Goal: Check status: Check status

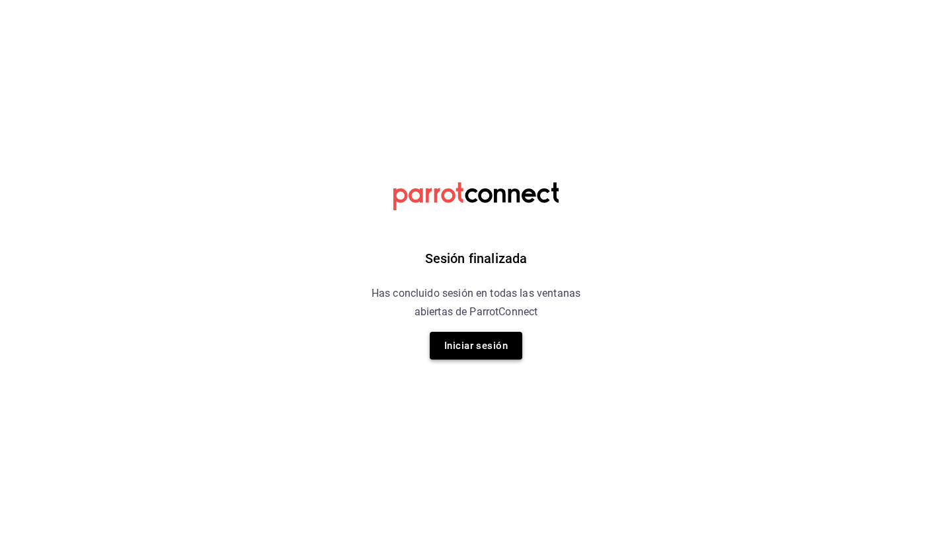
click at [494, 343] on button "Iniciar sesión" at bounding box center [476, 346] width 93 height 28
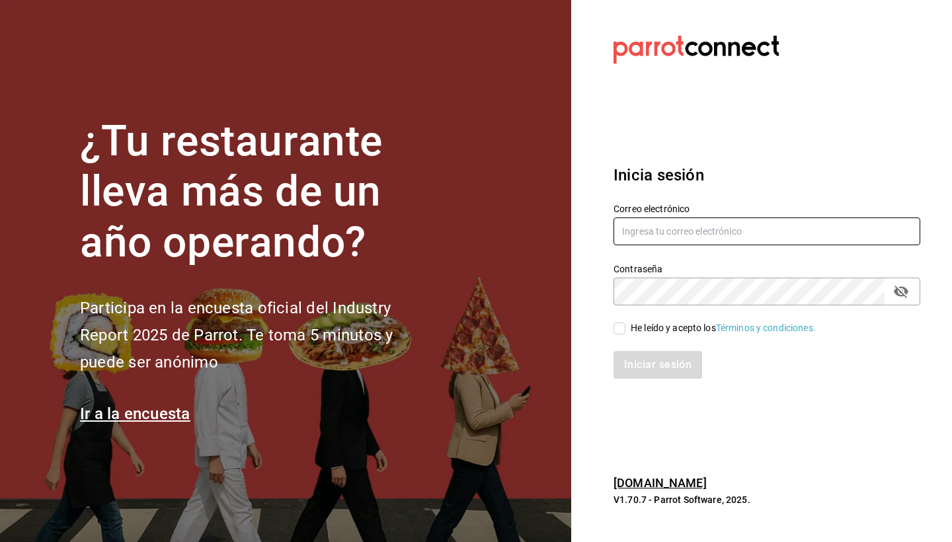
type input "[PERSON_NAME][EMAIL_ADDRESS][DOMAIN_NAME]"
click at [619, 331] on input "He leído y acepto los Términos y condiciones." at bounding box center [619, 329] width 12 height 12
checkbox input "true"
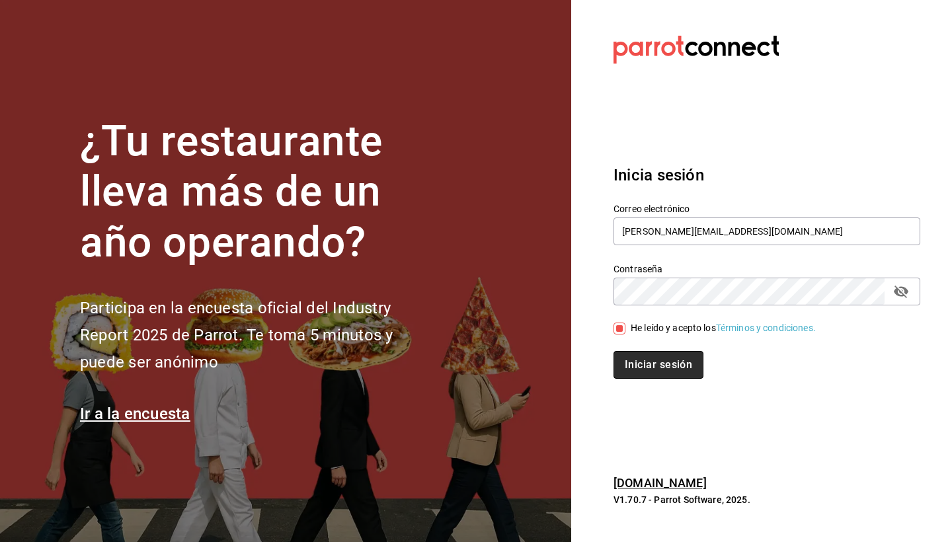
click at [623, 373] on button "Iniciar sesión" at bounding box center [658, 365] width 90 height 28
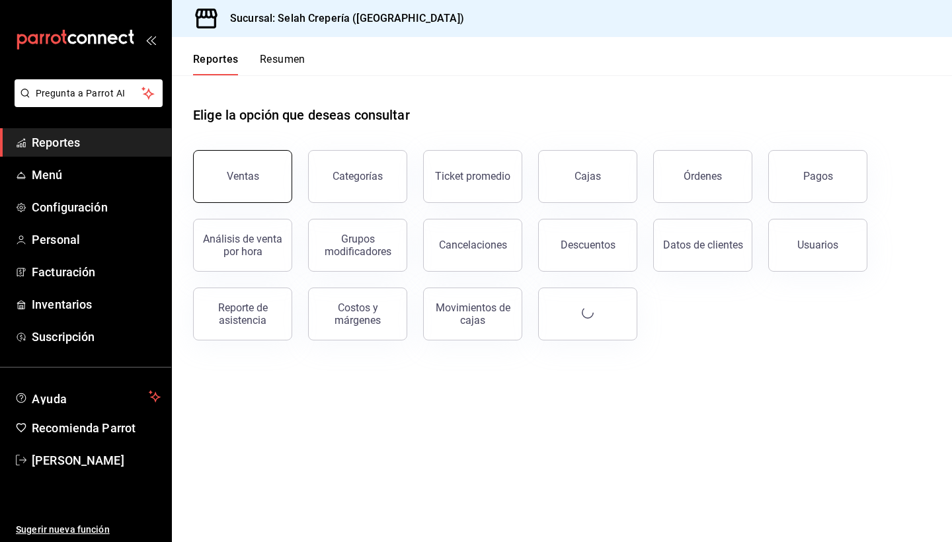
click at [258, 176] on button "Ventas" at bounding box center [242, 176] width 99 height 53
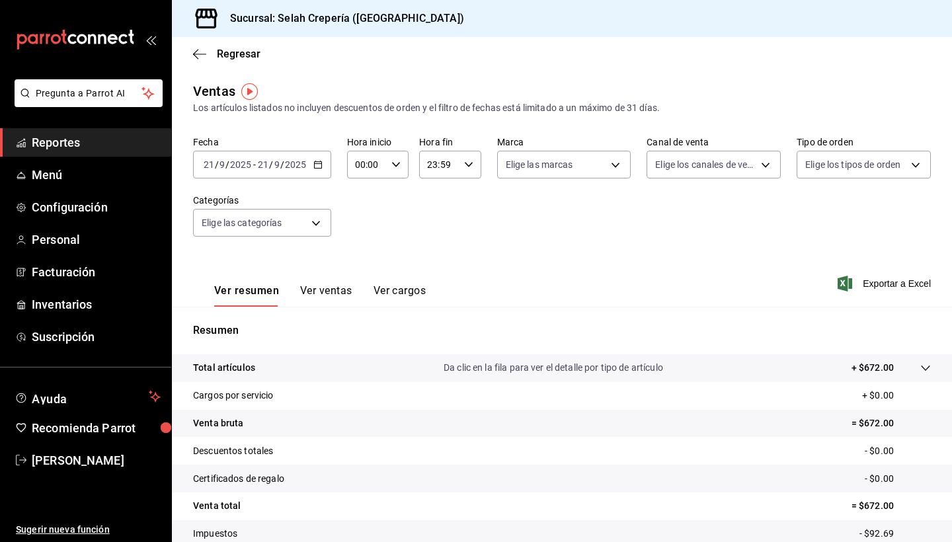
click at [320, 169] on \(Stroke\) "button" at bounding box center [318, 164] width 8 height 7
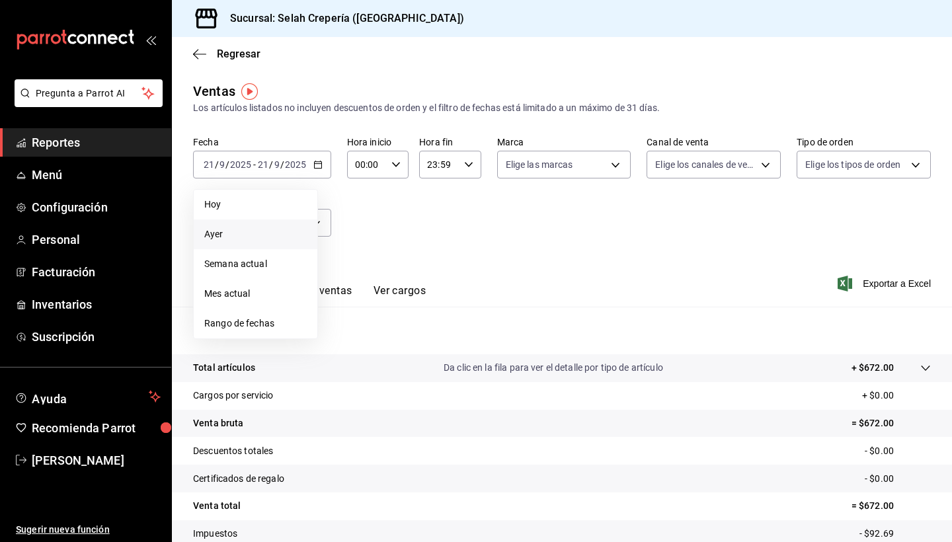
click at [245, 235] on span "Ayer" at bounding box center [255, 234] width 102 height 14
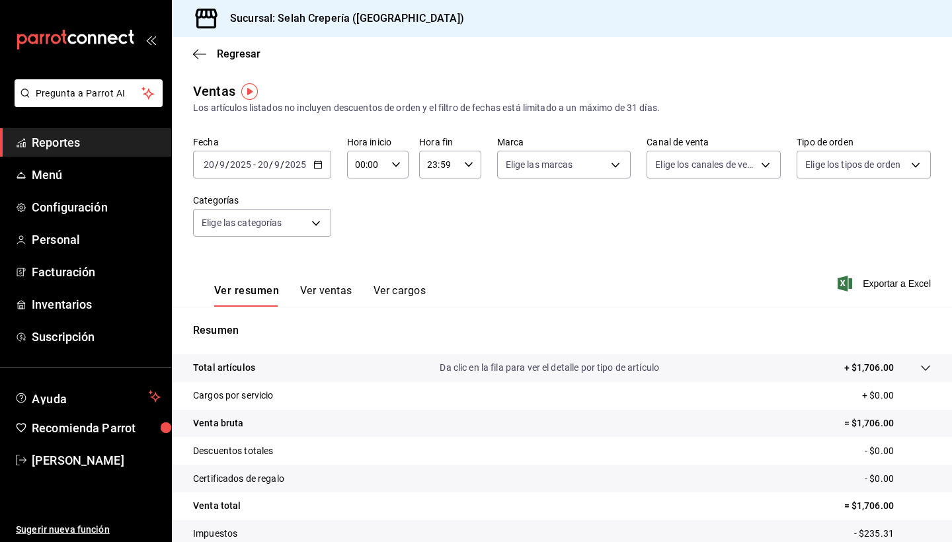
click at [317, 167] on icon "button" at bounding box center [317, 164] width 9 height 9
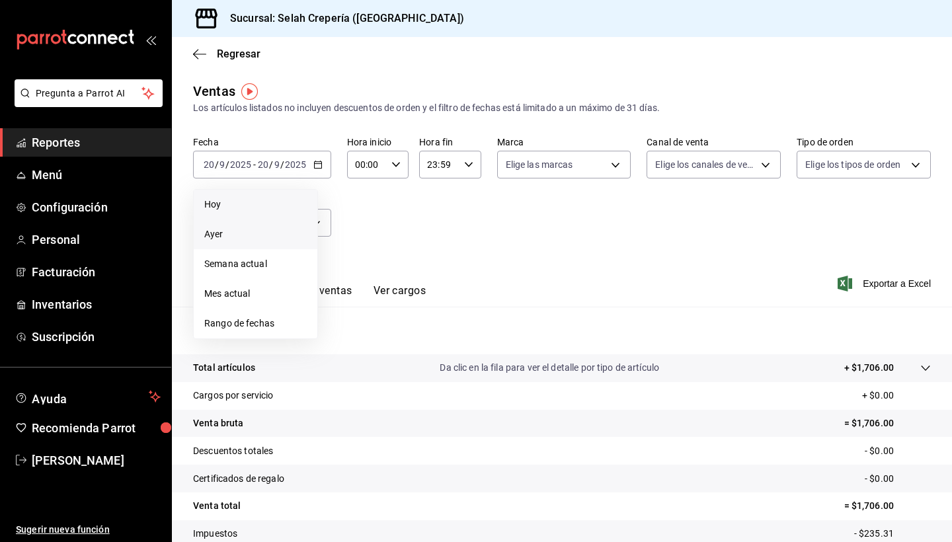
click at [256, 210] on span "Hoy" at bounding box center [255, 205] width 102 height 14
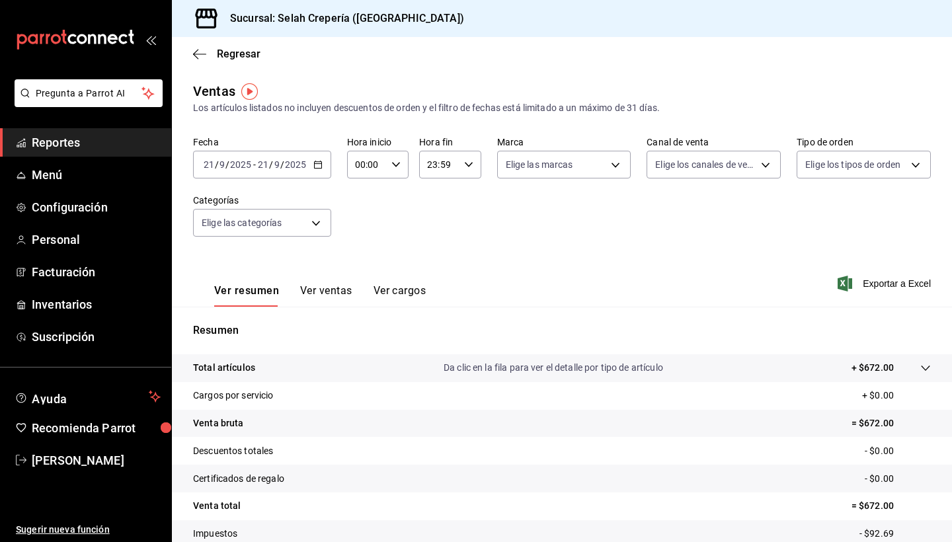
click at [319, 158] on div "[DATE] [DATE] - [DATE] [DATE]" at bounding box center [262, 165] width 138 height 28
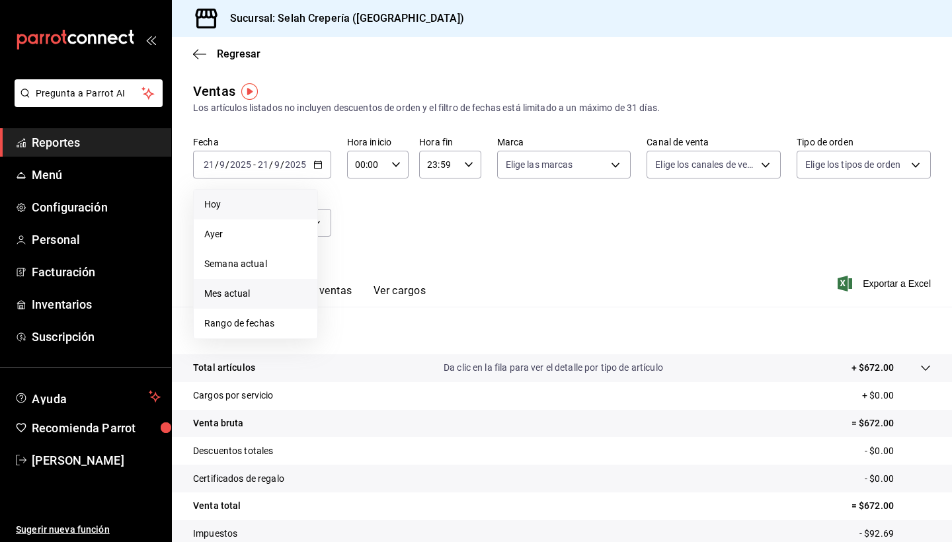
click at [247, 297] on span "Mes actual" at bounding box center [255, 294] width 102 height 14
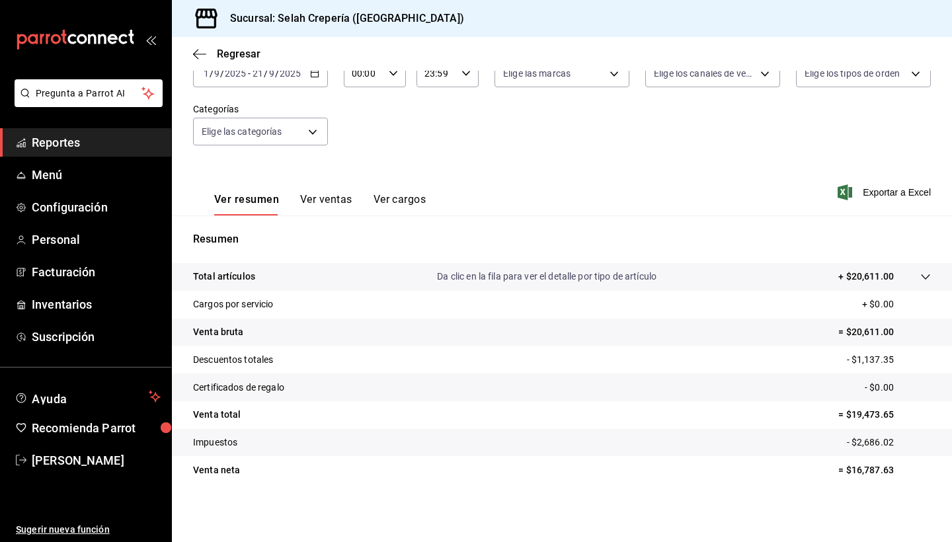
scroll to position [91, 0]
